Goal: Feedback & Contribution: Leave review/rating

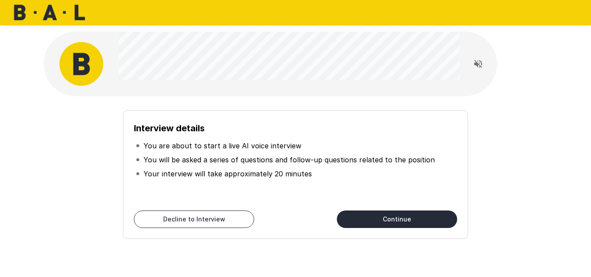
click at [405, 224] on button "Continue" at bounding box center [397, 220] width 120 height 18
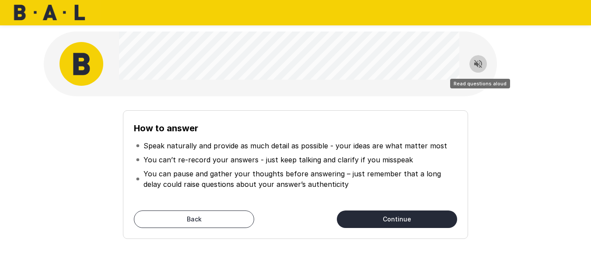
click at [481, 67] on icon "Read questions aloud" at bounding box center [478, 64] width 11 height 11
click at [478, 66] on icon "Stop reading questions aloud" at bounding box center [478, 64] width 11 height 11
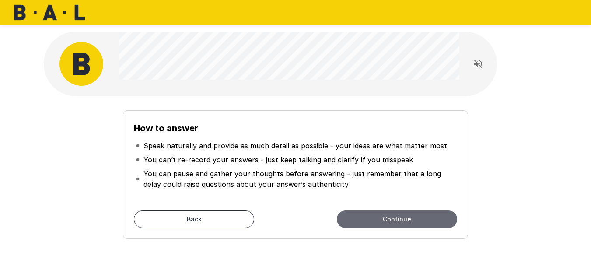
click at [408, 223] on button "Continue" at bounding box center [397, 220] width 120 height 18
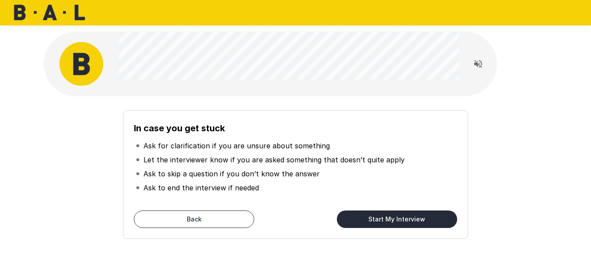
click at [102, 121] on div "In case you get stuck Ask for clarification if you are unsure about something L…" at bounding box center [295, 171] width 497 height 136
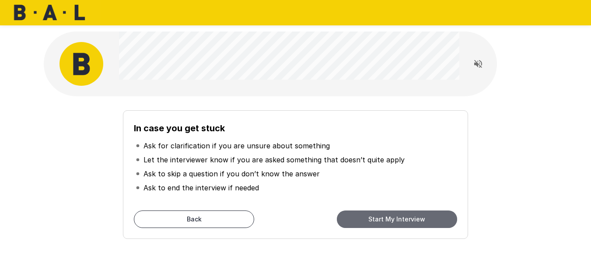
click at [393, 215] on button "Start My Interview" at bounding box center [397, 220] width 120 height 18
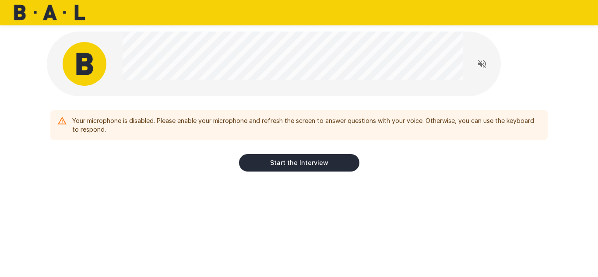
click at [142, 194] on div "Your microphone is disabled. Please enable your microphone and refresh the scre…" at bounding box center [298, 122] width 525 height 245
click at [189, 191] on div "Your microphone is disabled. Please enable your microphone and refresh the scre…" at bounding box center [298, 122] width 525 height 245
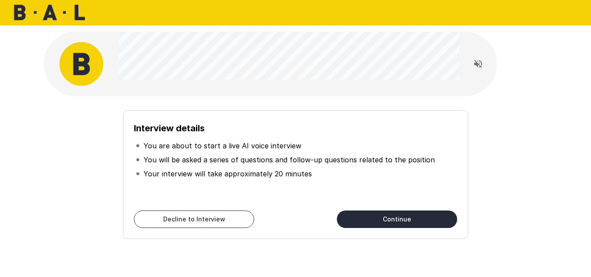
drag, startPoint x: 215, startPoint y: 127, endPoint x: 33, endPoint y: 120, distance: 181.9
click at [33, 120] on div "Interview details You are about to start a live AI voice interview You will be …" at bounding box center [295, 156] width 525 height 313
click at [327, 123] on h6 "Interview details" at bounding box center [295, 128] width 323 height 14
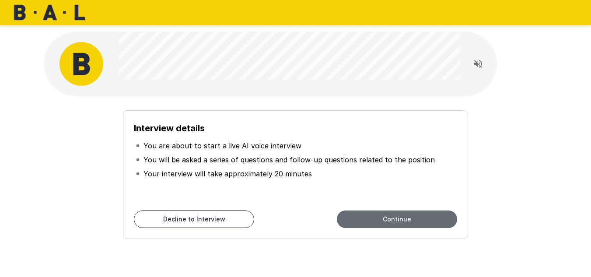
click at [405, 222] on button "Continue" at bounding box center [397, 220] width 120 height 18
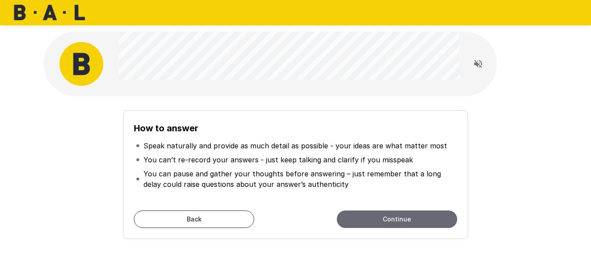
click at [403, 218] on button "Continue" at bounding box center [397, 220] width 120 height 18
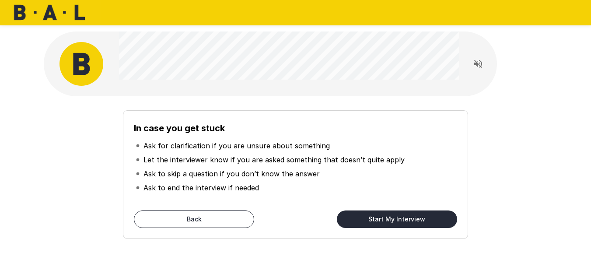
click at [392, 221] on button "Start My Interview" at bounding box center [397, 220] width 120 height 18
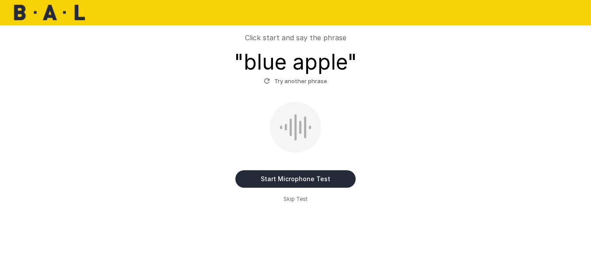
scroll to position [34, 0]
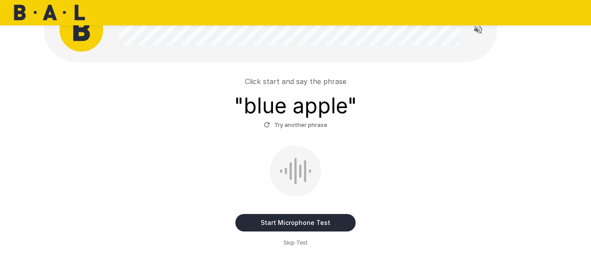
click at [299, 223] on button "Start Microphone Test" at bounding box center [296, 223] width 120 height 18
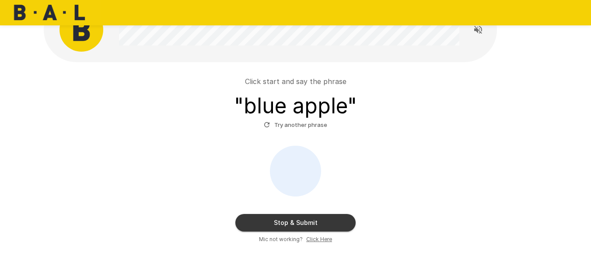
click at [300, 228] on button "Stop & Submit" at bounding box center [296, 223] width 120 height 18
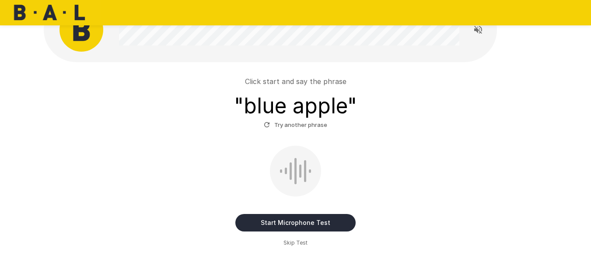
scroll to position [28, 0]
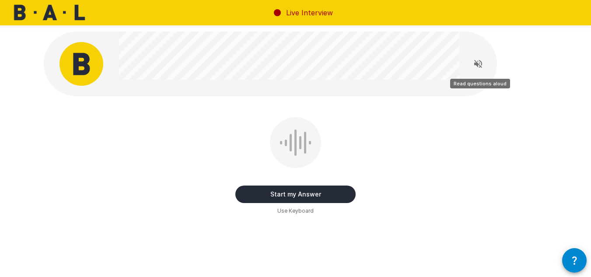
click at [478, 66] on icon "Read questions aloud" at bounding box center [479, 64] width 8 height 8
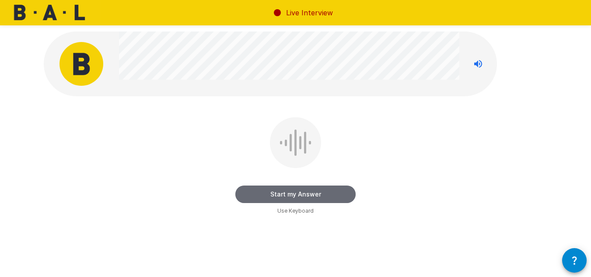
click at [304, 194] on button "Start my Answer" at bounding box center [296, 195] width 120 height 18
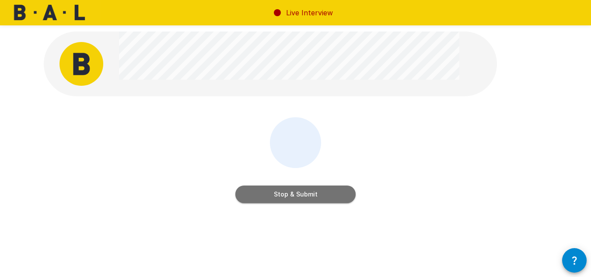
click at [338, 201] on button "Stop & Submit" at bounding box center [296, 195] width 120 height 18
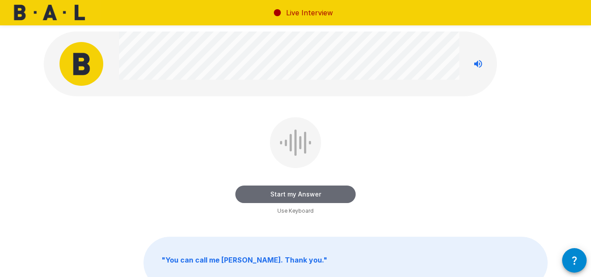
click at [292, 189] on button "Start my Answer" at bounding box center [296, 195] width 120 height 18
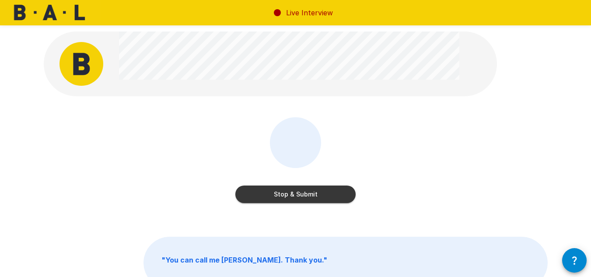
click at [292, 198] on button "Stop & Submit" at bounding box center [296, 195] width 120 height 18
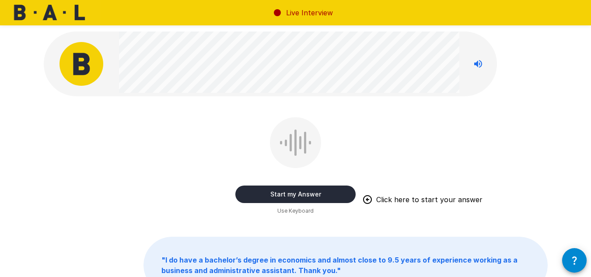
click at [298, 193] on button "Start my Answer" at bounding box center [296, 195] width 120 height 18
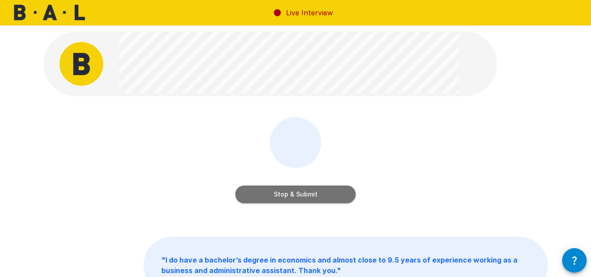
click at [285, 199] on button "Stop & Submit" at bounding box center [296, 195] width 120 height 18
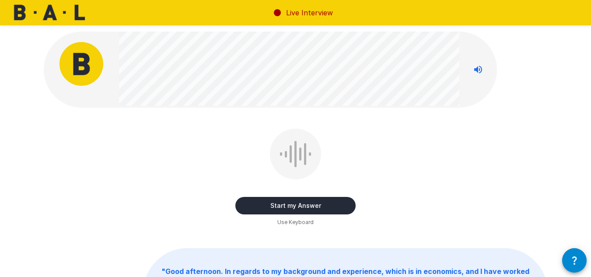
click at [290, 207] on button "Start my Answer" at bounding box center [296, 206] width 120 height 18
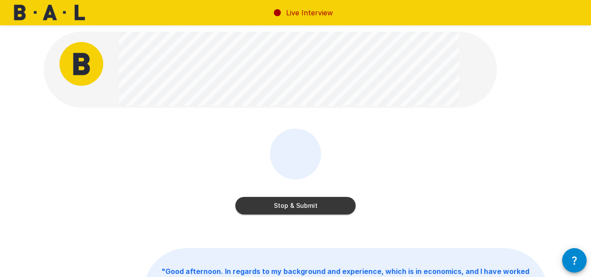
click at [292, 206] on button "Stop & Submit" at bounding box center [296, 206] width 120 height 18
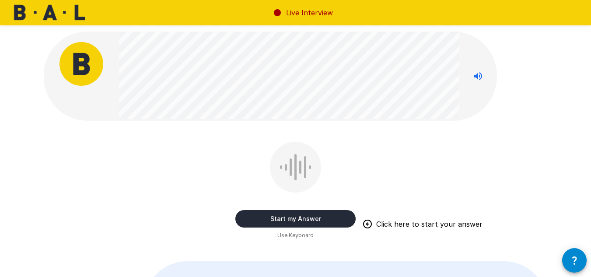
click at [280, 172] on div at bounding box center [295, 167] width 51 height 51
click at [303, 221] on button "Start my Answer" at bounding box center [296, 219] width 120 height 18
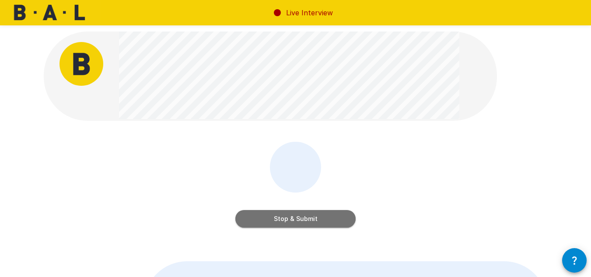
click at [330, 219] on button "Stop & Submit" at bounding box center [296, 219] width 120 height 18
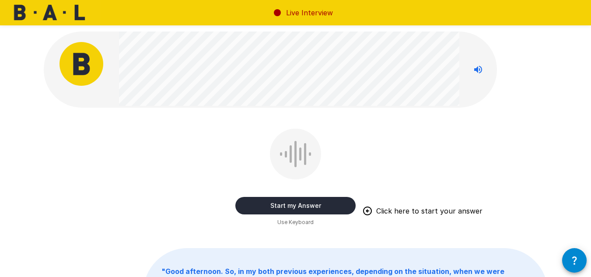
click at [288, 203] on button "Start my Answer" at bounding box center [296, 206] width 120 height 18
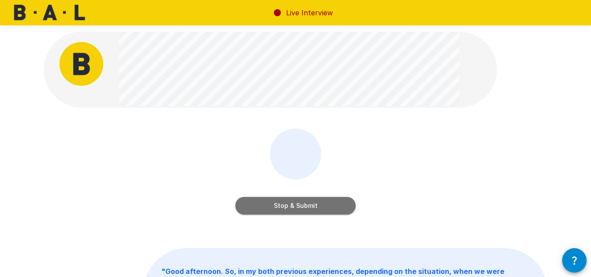
click at [303, 203] on button "Stop & Submit" at bounding box center [296, 206] width 120 height 18
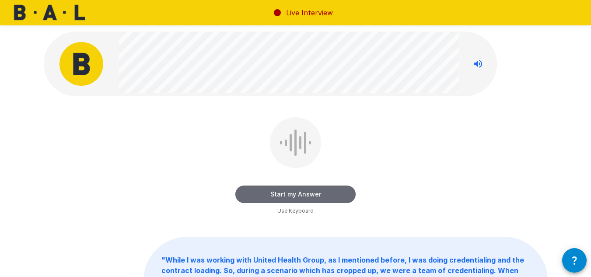
click at [307, 193] on button "Start my Answer" at bounding box center [296, 195] width 120 height 18
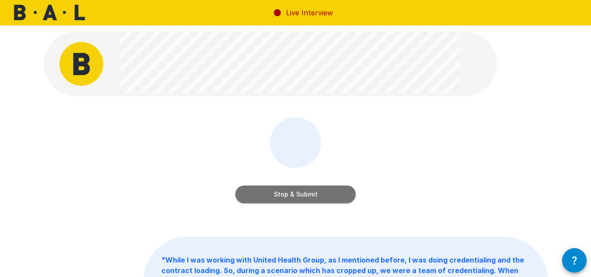
click at [308, 191] on button "Stop & Submit" at bounding box center [296, 195] width 120 height 18
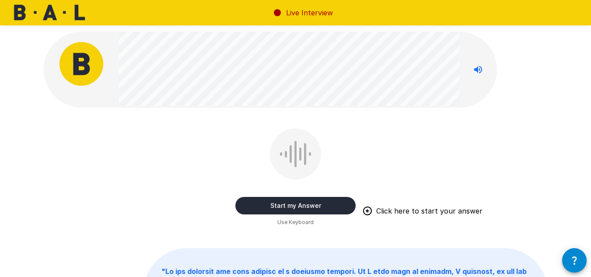
click at [323, 209] on button "Start my Answer" at bounding box center [296, 206] width 120 height 18
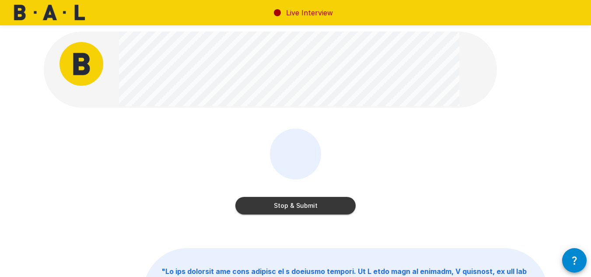
click at [295, 209] on button "Stop & Submit" at bounding box center [296, 206] width 120 height 18
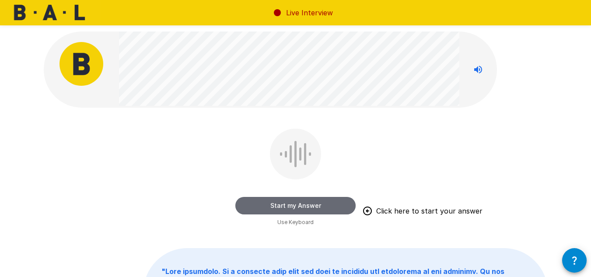
click at [306, 203] on button "Start my Answer" at bounding box center [296, 206] width 120 height 18
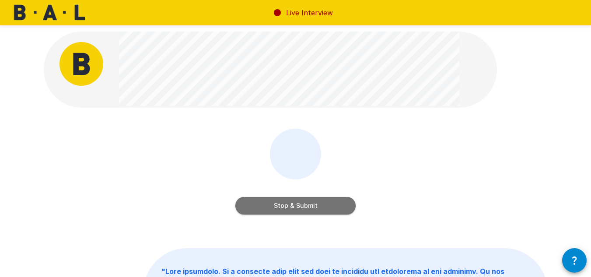
click at [308, 203] on button "Stop & Submit" at bounding box center [296, 206] width 120 height 18
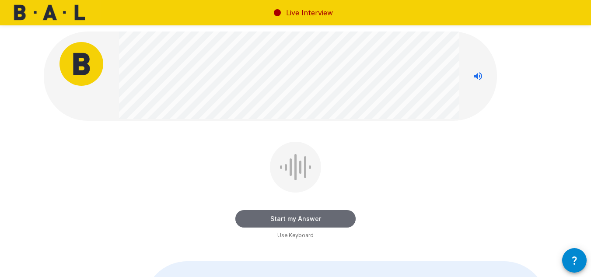
click at [290, 220] on button "Start my Answer" at bounding box center [296, 219] width 120 height 18
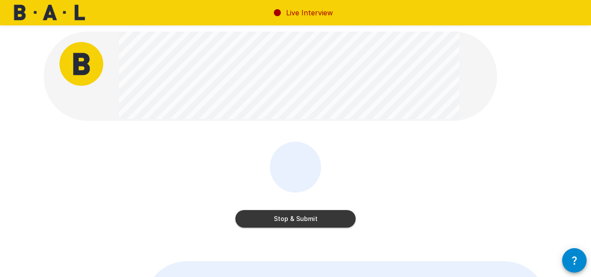
click at [276, 231] on div "Stop & Submit" at bounding box center [296, 186] width 120 height 89
click at [277, 225] on button "Stop & Submit" at bounding box center [296, 219] width 120 height 18
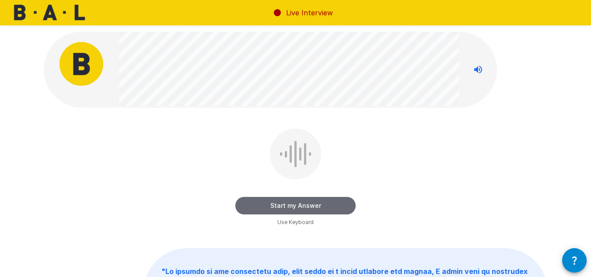
click at [304, 205] on button "Start my Answer" at bounding box center [296, 206] width 120 height 18
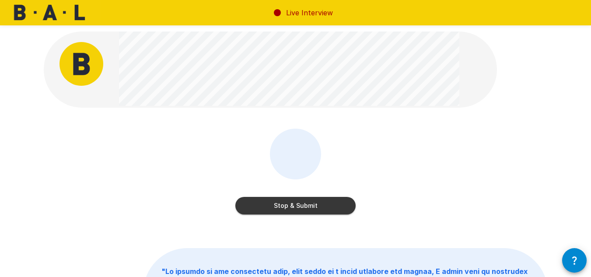
click at [304, 205] on button "Stop & Submit" at bounding box center [296, 206] width 120 height 18
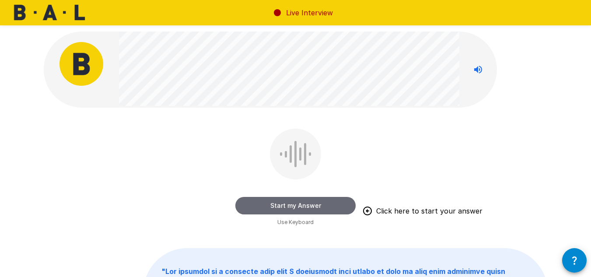
click at [313, 202] on button "Start my Answer" at bounding box center [296, 206] width 120 height 18
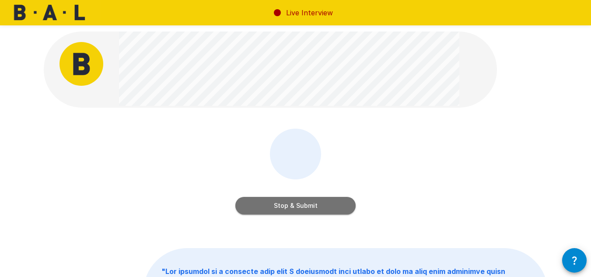
click at [313, 202] on button "Stop & Submit" at bounding box center [296, 206] width 120 height 18
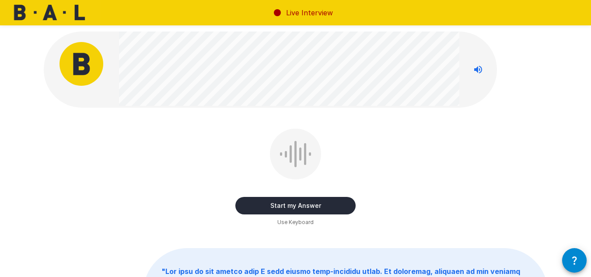
click at [322, 206] on button "Start my Answer" at bounding box center [296, 206] width 120 height 18
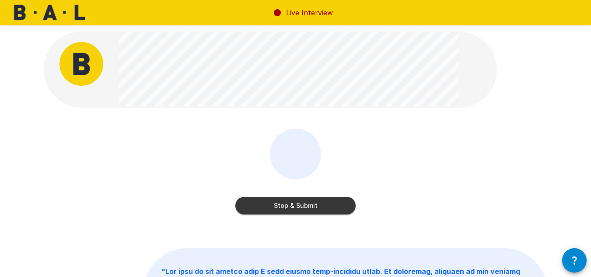
click at [322, 206] on button "Stop & Submit" at bounding box center [296, 206] width 120 height 18
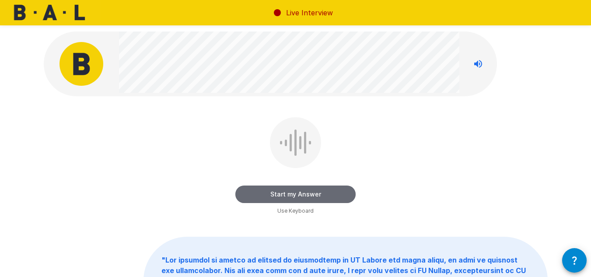
click at [318, 198] on button "Start my Answer" at bounding box center [296, 195] width 120 height 18
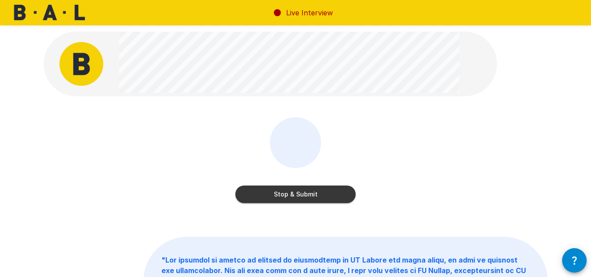
click at [303, 197] on button "Stop & Submit" at bounding box center [296, 195] width 120 height 18
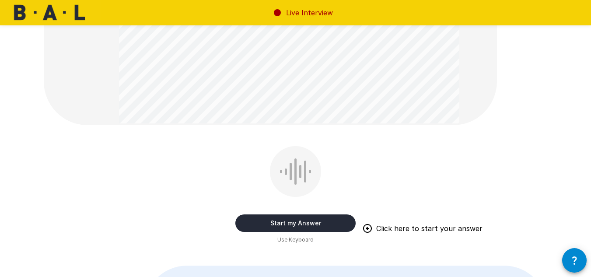
scroll to position [263, 0]
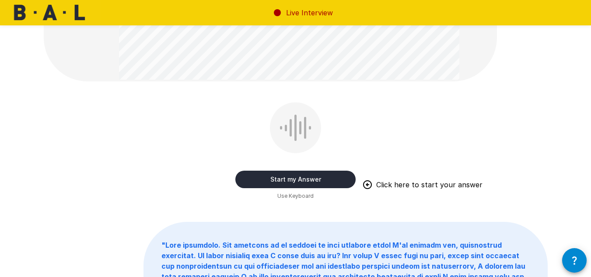
click at [296, 175] on button "Start my Answer" at bounding box center [296, 180] width 120 height 18
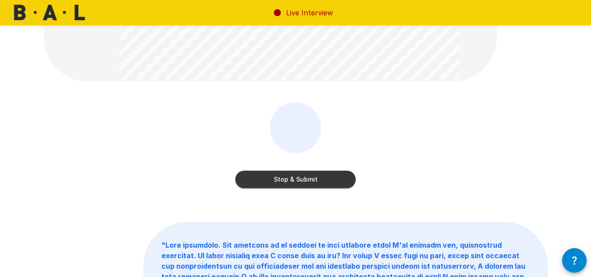
click at [278, 185] on button "Stop & Submit" at bounding box center [296, 180] width 120 height 18
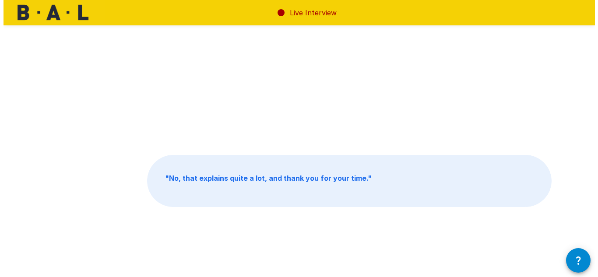
scroll to position [0, 0]
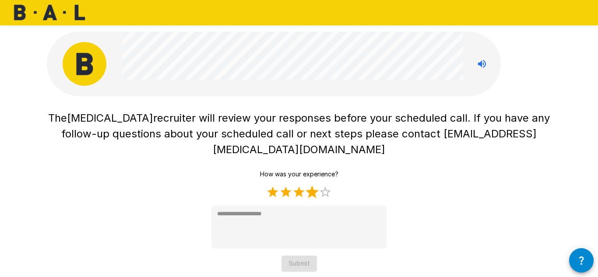
drag, startPoint x: 315, startPoint y: 176, endPoint x: 313, endPoint y: 181, distance: 4.9
click at [315, 186] on label "4 Stars" at bounding box center [312, 192] width 13 height 13
type textarea "*"
click at [310, 256] on button "Submit" at bounding box center [299, 264] width 35 height 16
